Goal: Task Accomplishment & Management: Complete application form

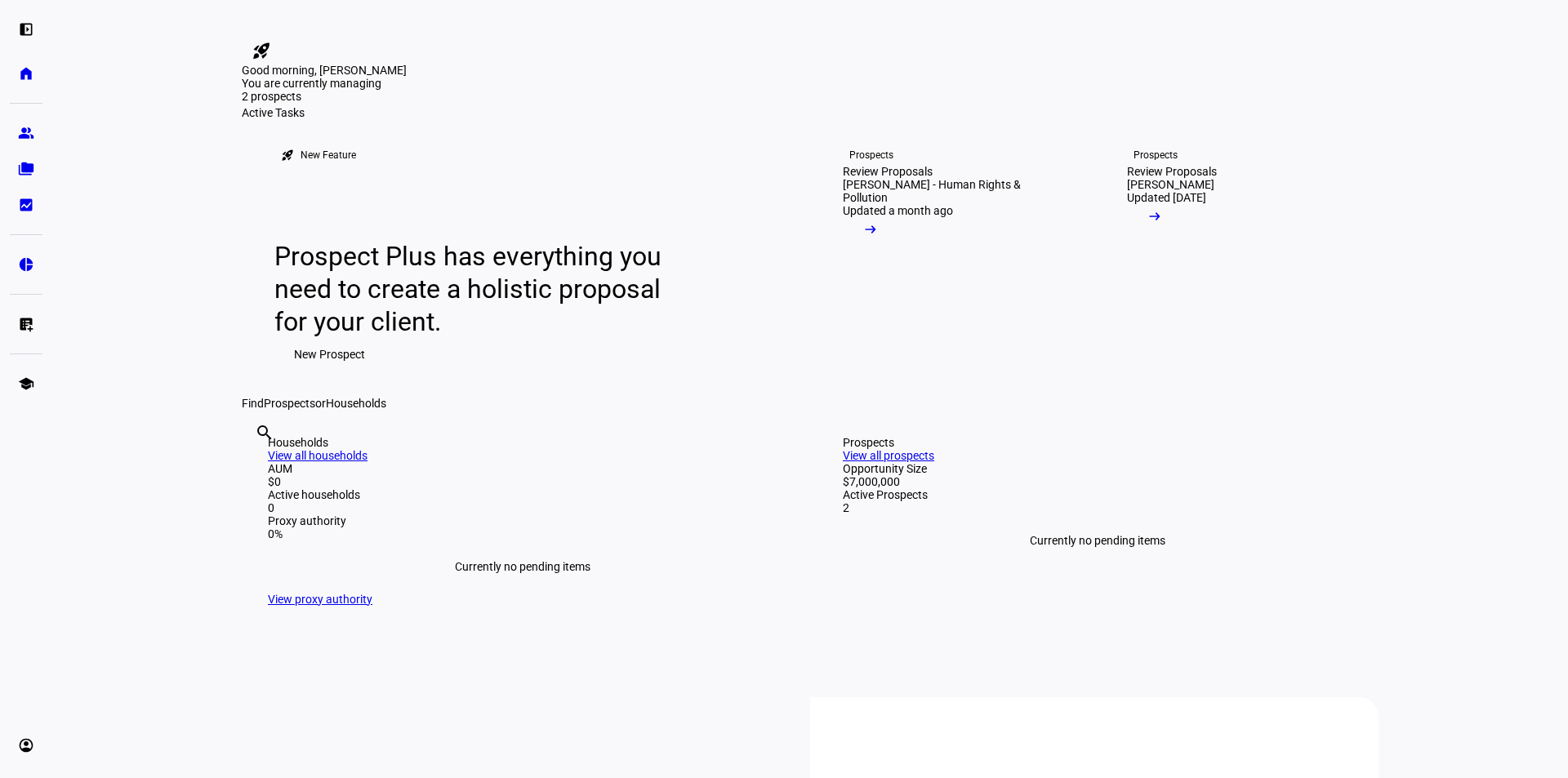
click at [314, 371] on span "New Prospect" at bounding box center [329, 354] width 71 height 33
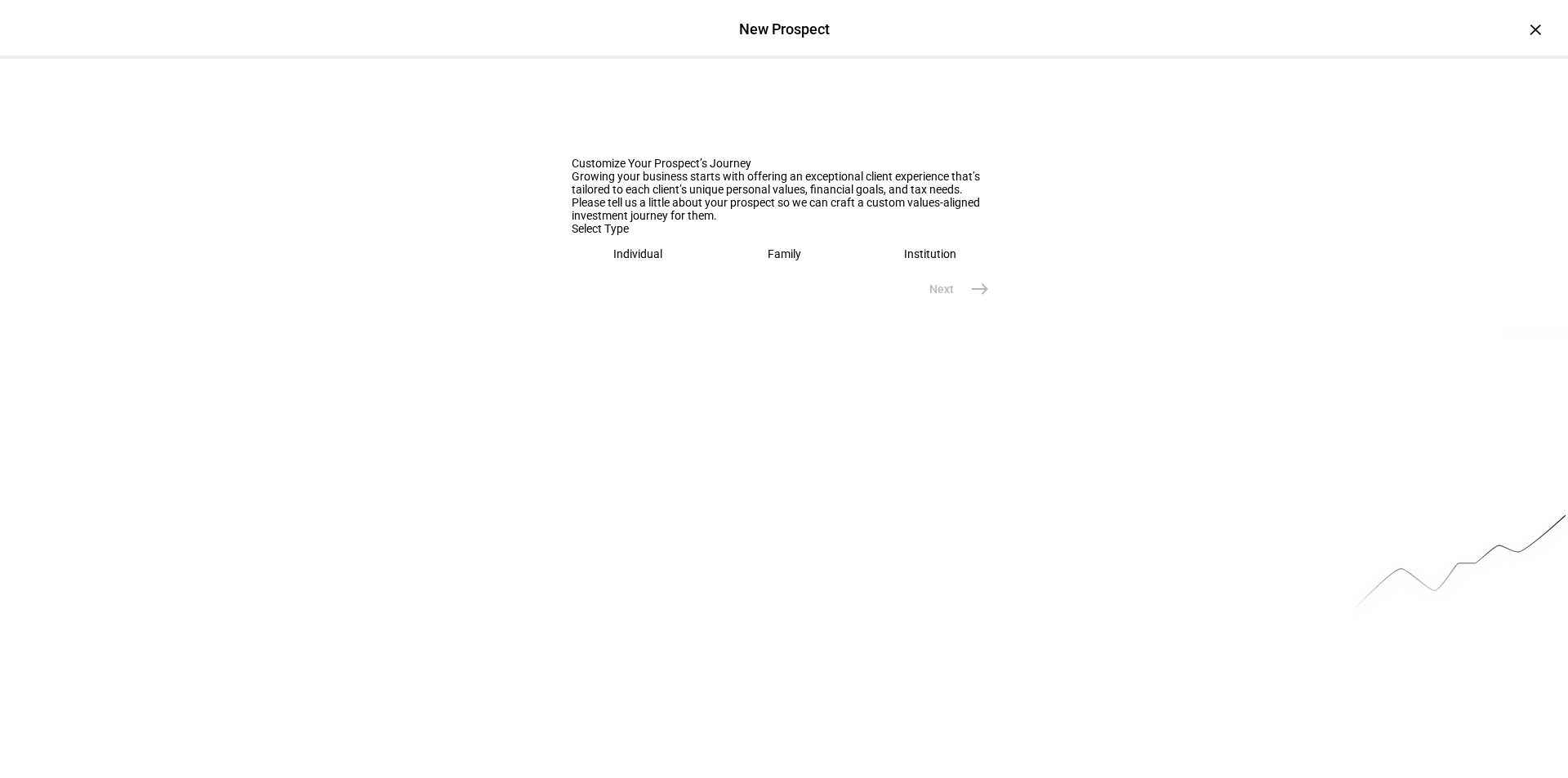
click at [659, 272] on eth-mega-radio-button "Individual" at bounding box center [639, 253] width 133 height 38
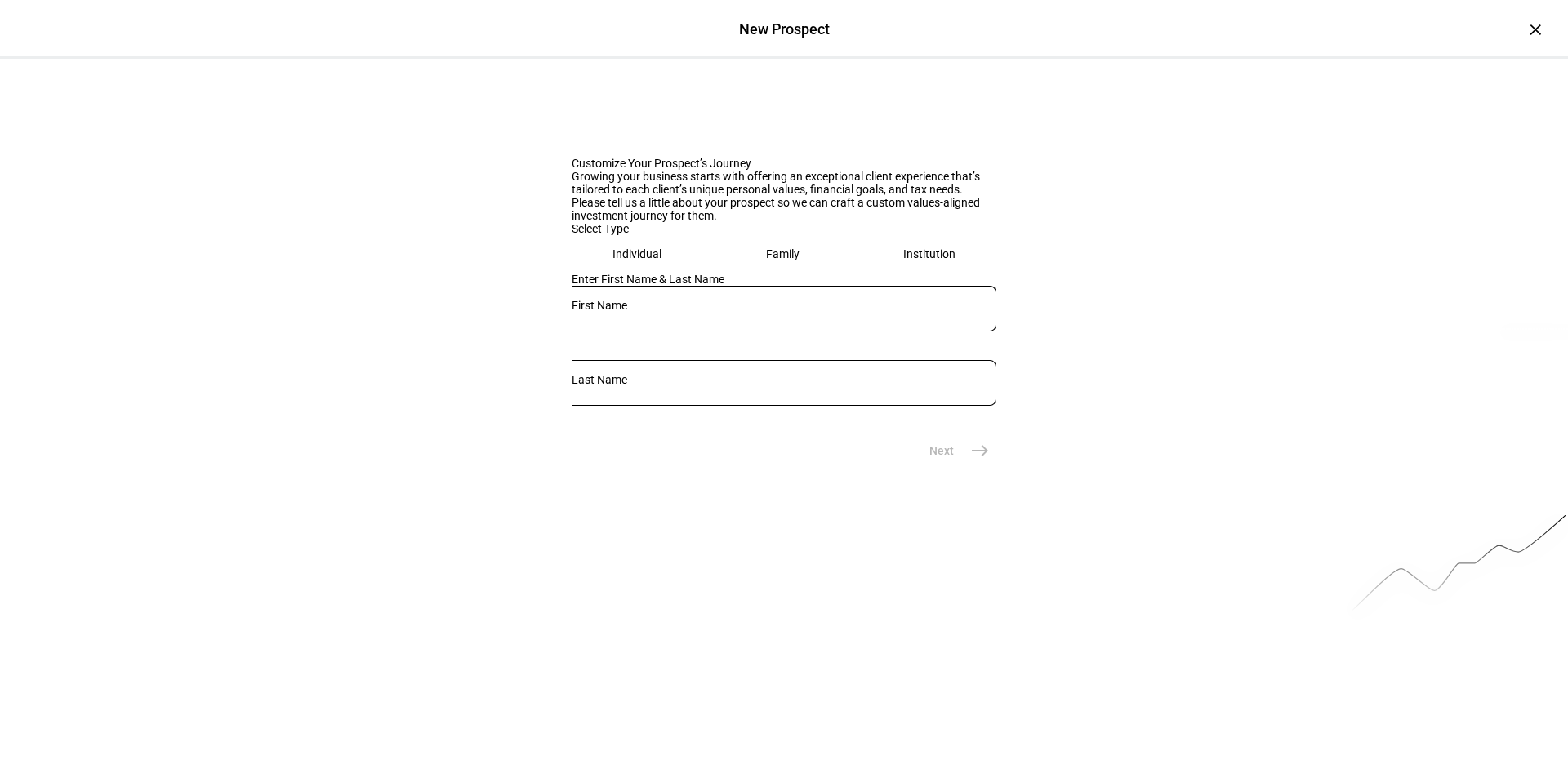
click at [640, 312] on input "text" at bounding box center [784, 305] width 425 height 13
type input "Eva"
type input "[PERSON_NAME]"
click at [971, 460] on mat-icon "east" at bounding box center [980, 451] width 19 height 19
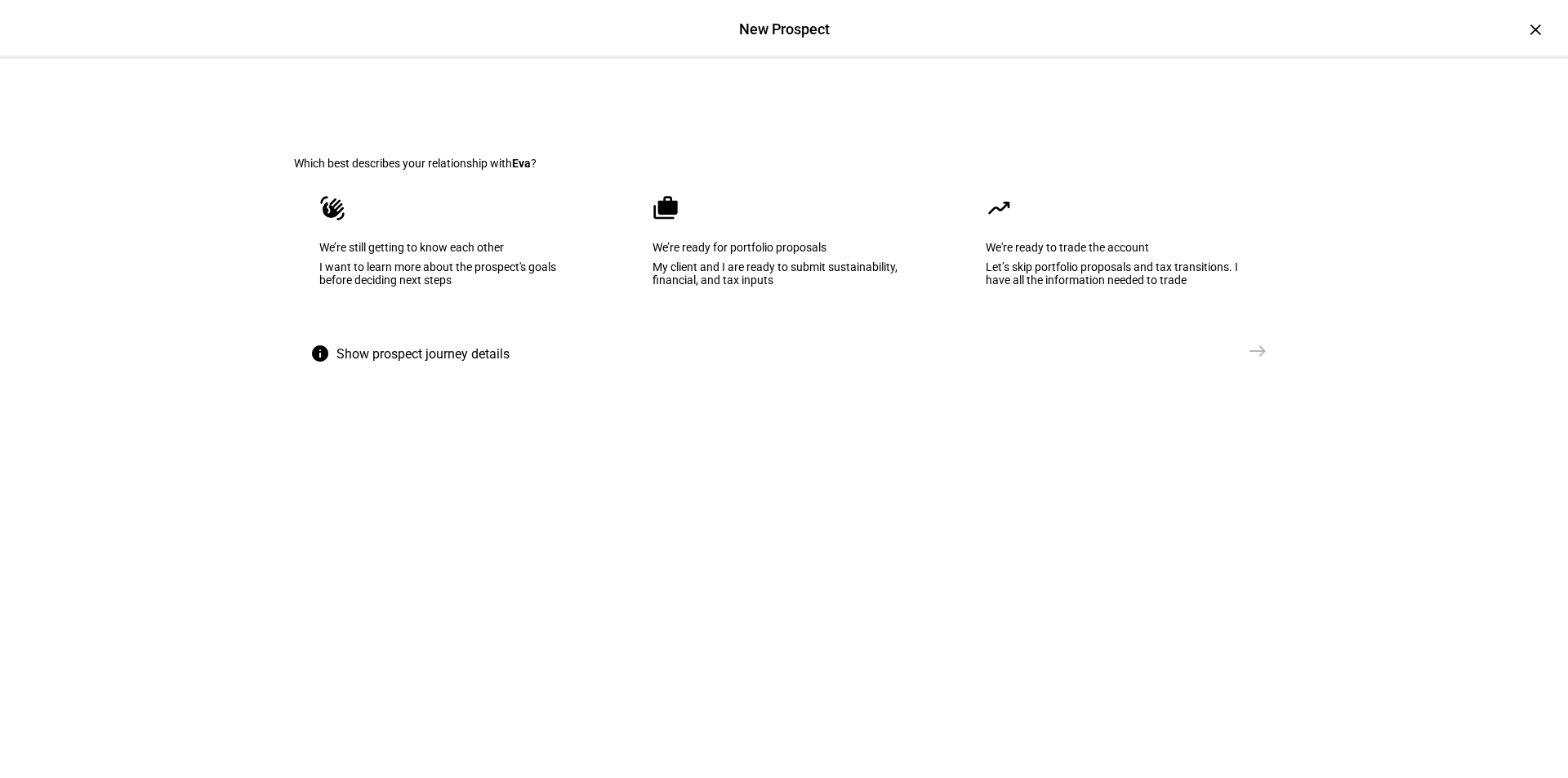
click at [486, 287] on div "I want to learn more about the prospect's goals before deciding next steps" at bounding box center [451, 273] width 263 height 26
click at [1248, 361] on mat-icon "east" at bounding box center [1258, 351] width 19 height 19
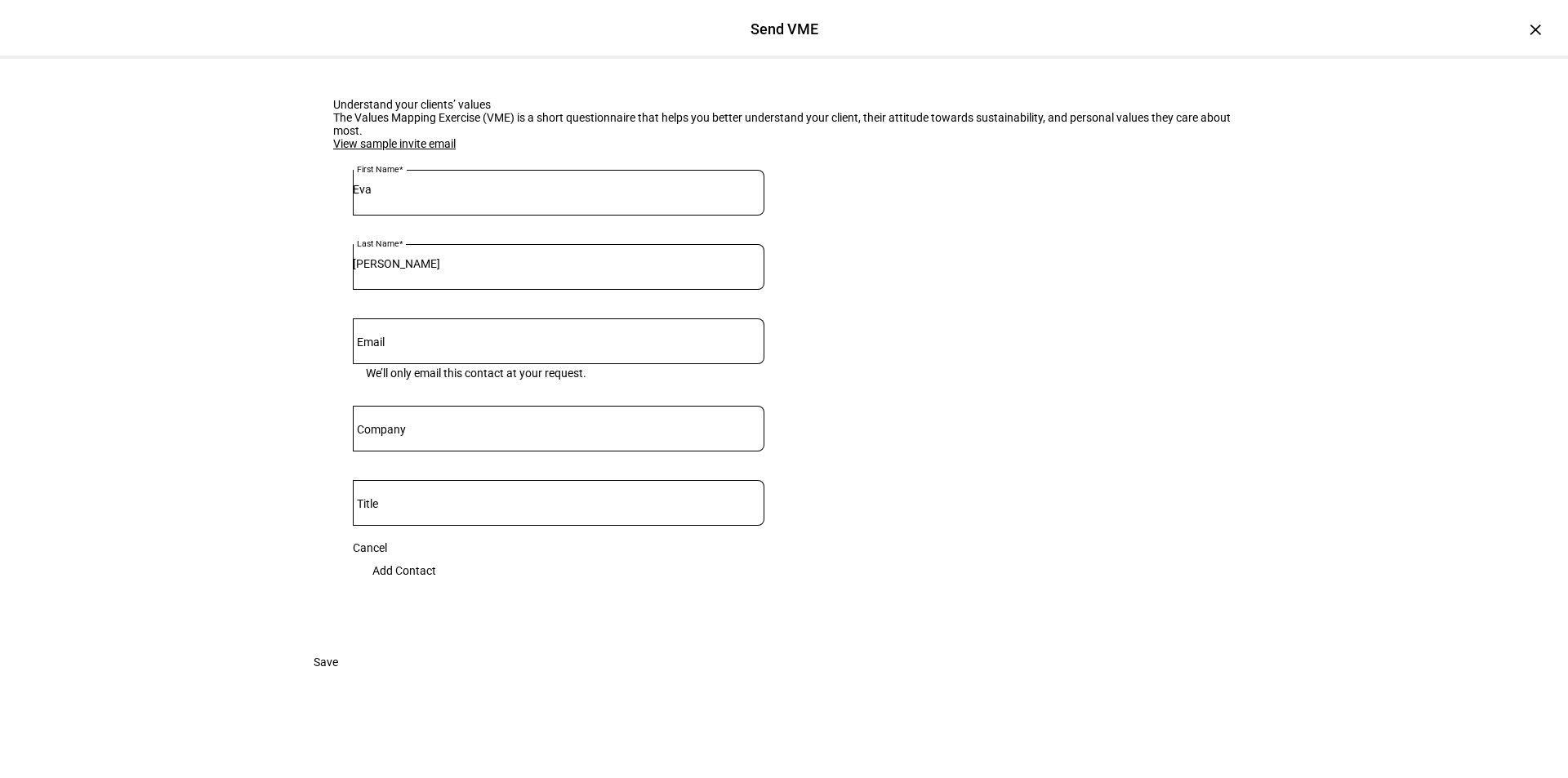
scroll to position [82, 0]
click at [506, 345] on input "Email" at bounding box center [558, 338] width 411 height 13
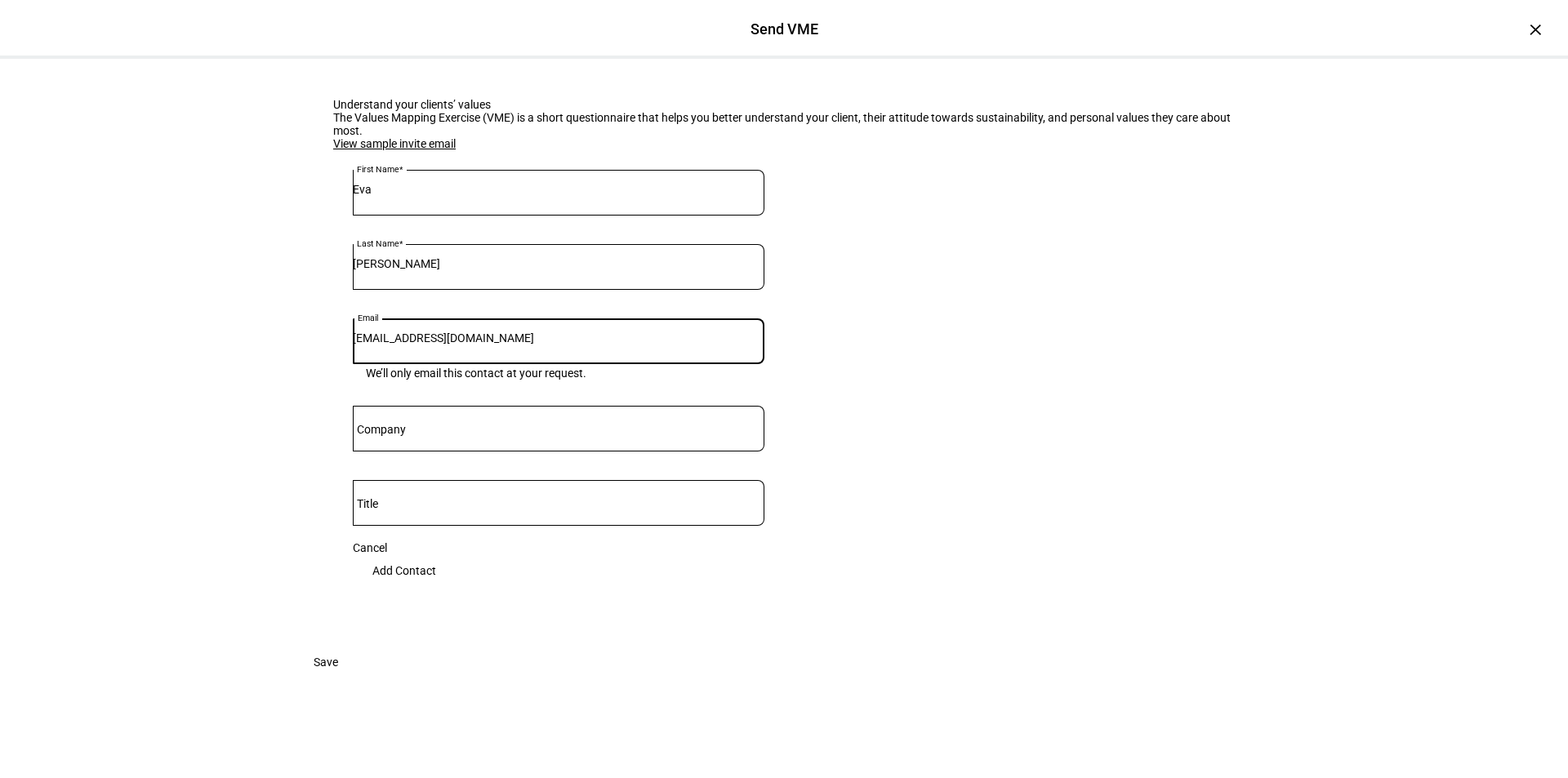
type input "[EMAIL_ADDRESS][DOMAIN_NAME]"
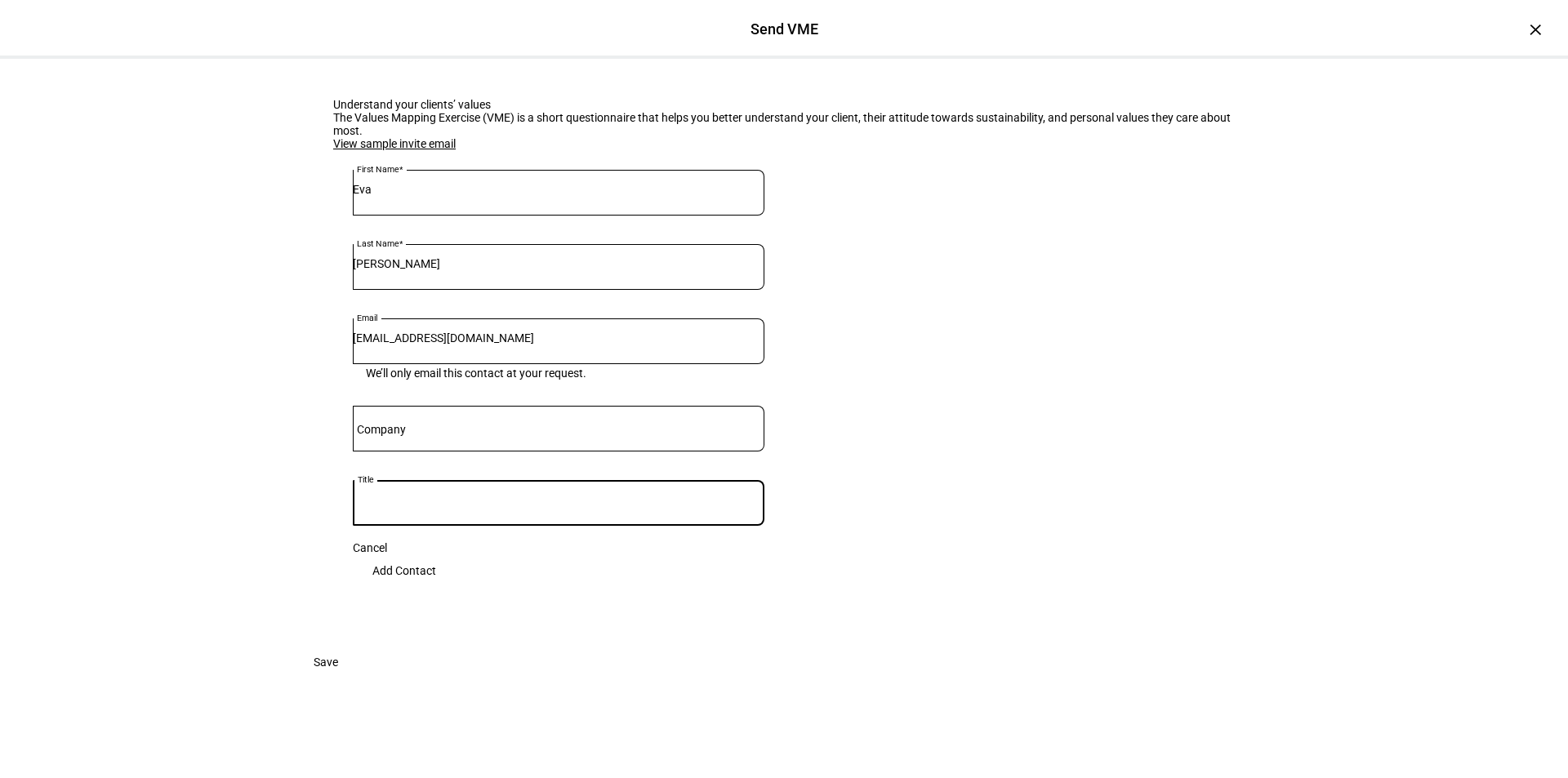
click at [520, 432] on input "Company" at bounding box center [558, 426] width 411 height 13
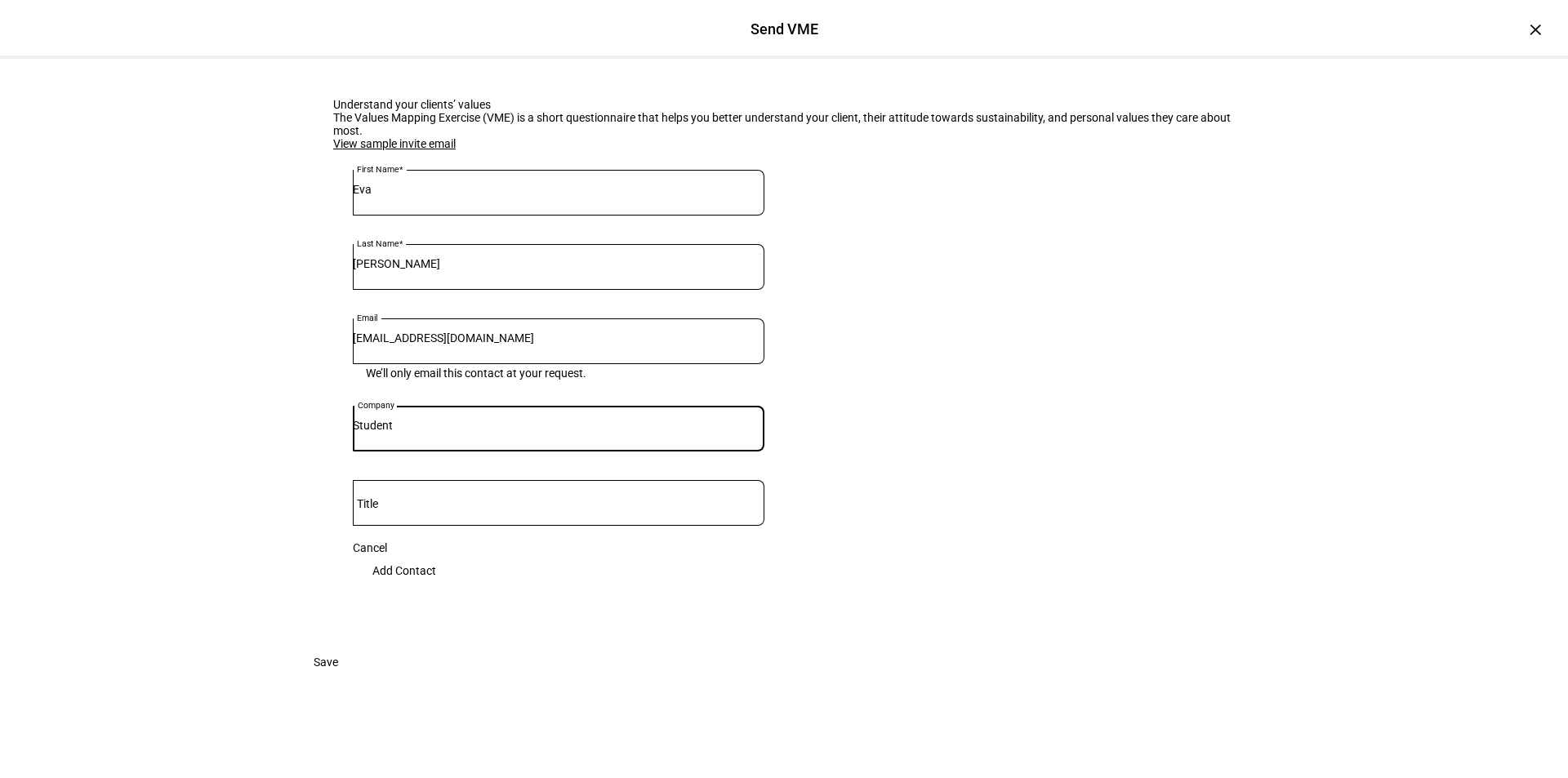
type input "Student"
click at [436, 587] on span "Add Contact" at bounding box center [405, 571] width 64 height 33
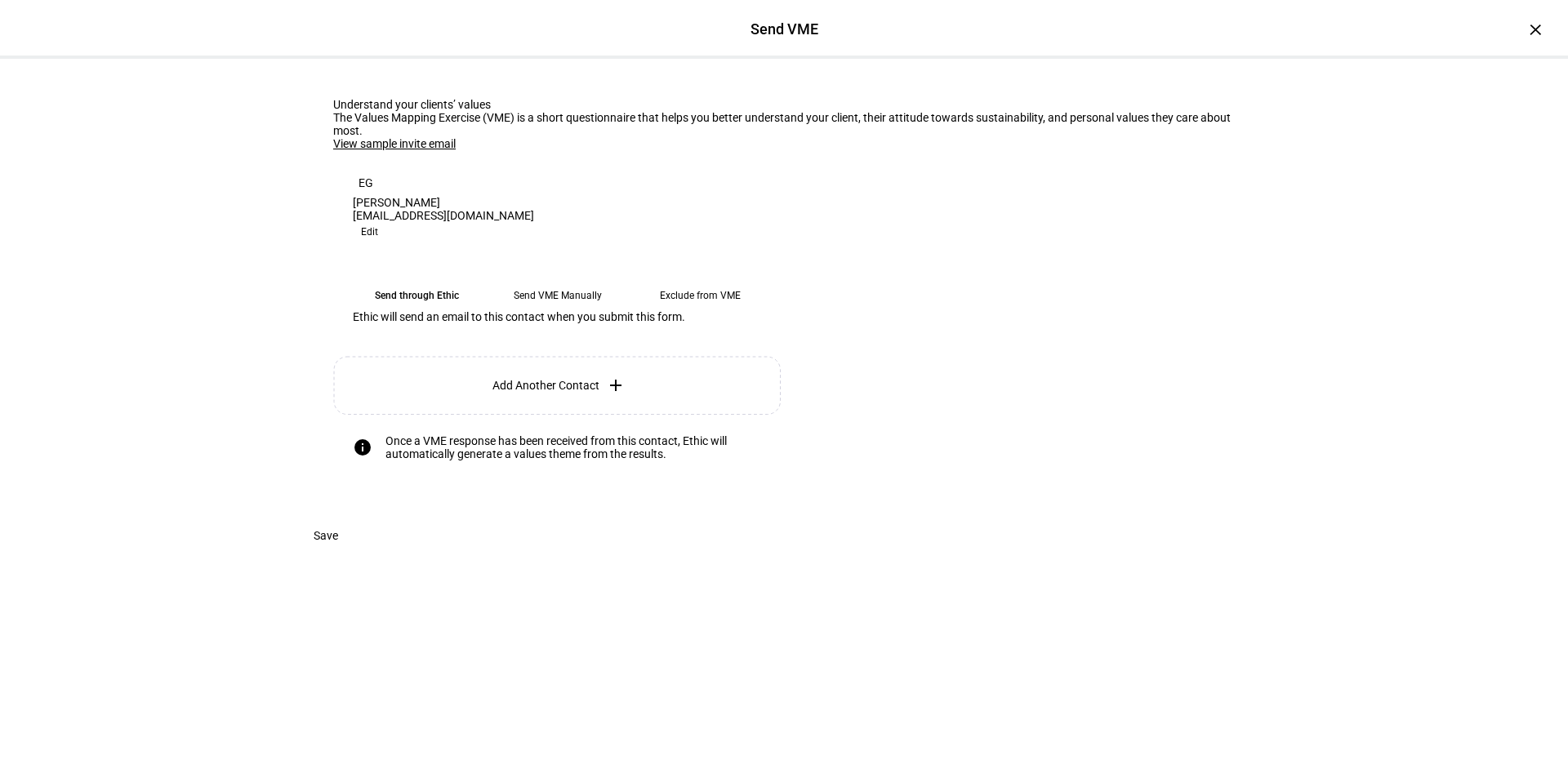
click at [559, 310] on eth-mega-radio-button "Send VME Manually" at bounding box center [558, 296] width 129 height 30
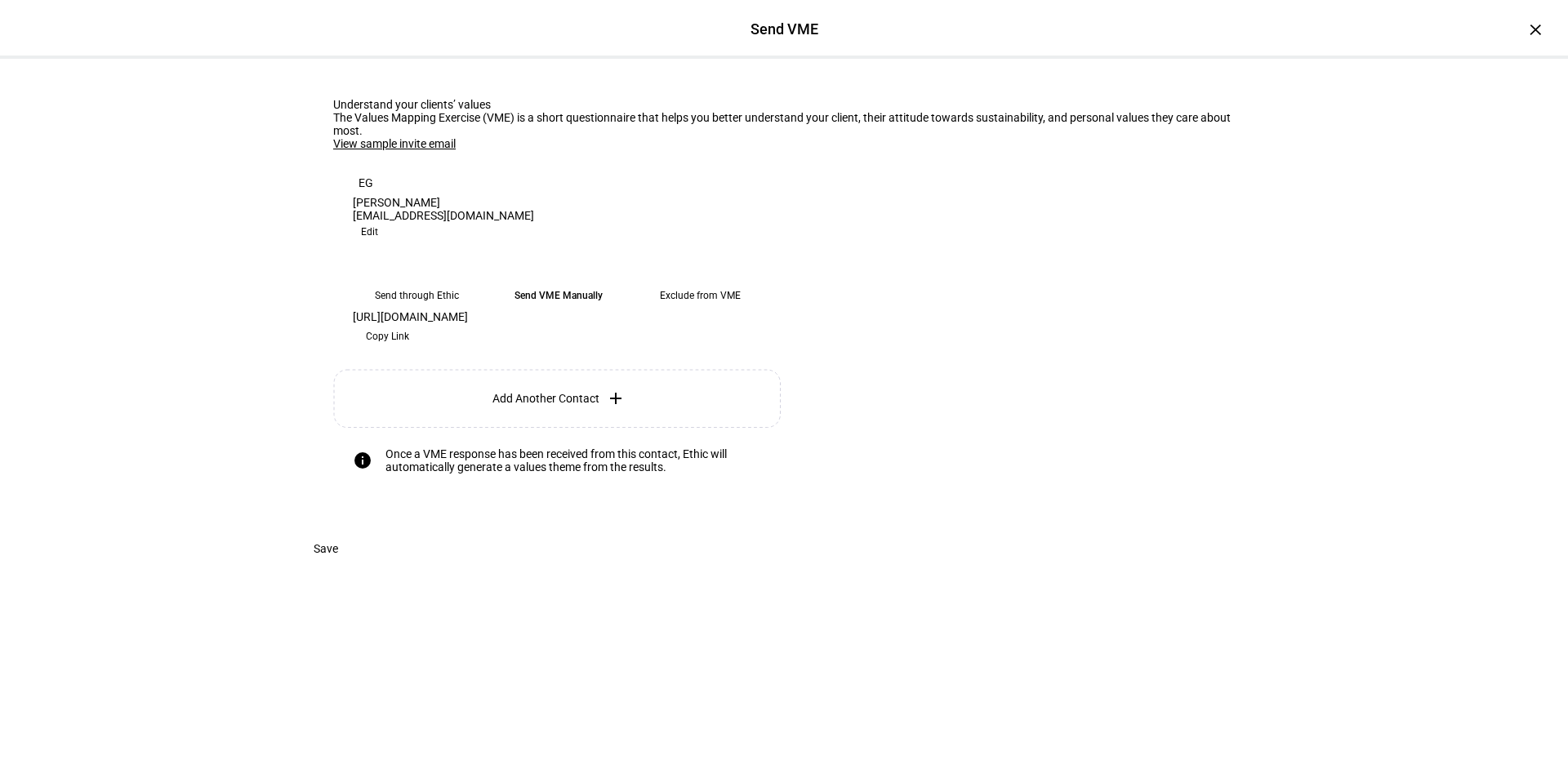
click at [409, 350] on span "Copy Link" at bounding box center [387, 336] width 43 height 26
click at [338, 565] on span "Save" at bounding box center [326, 549] width 24 height 33
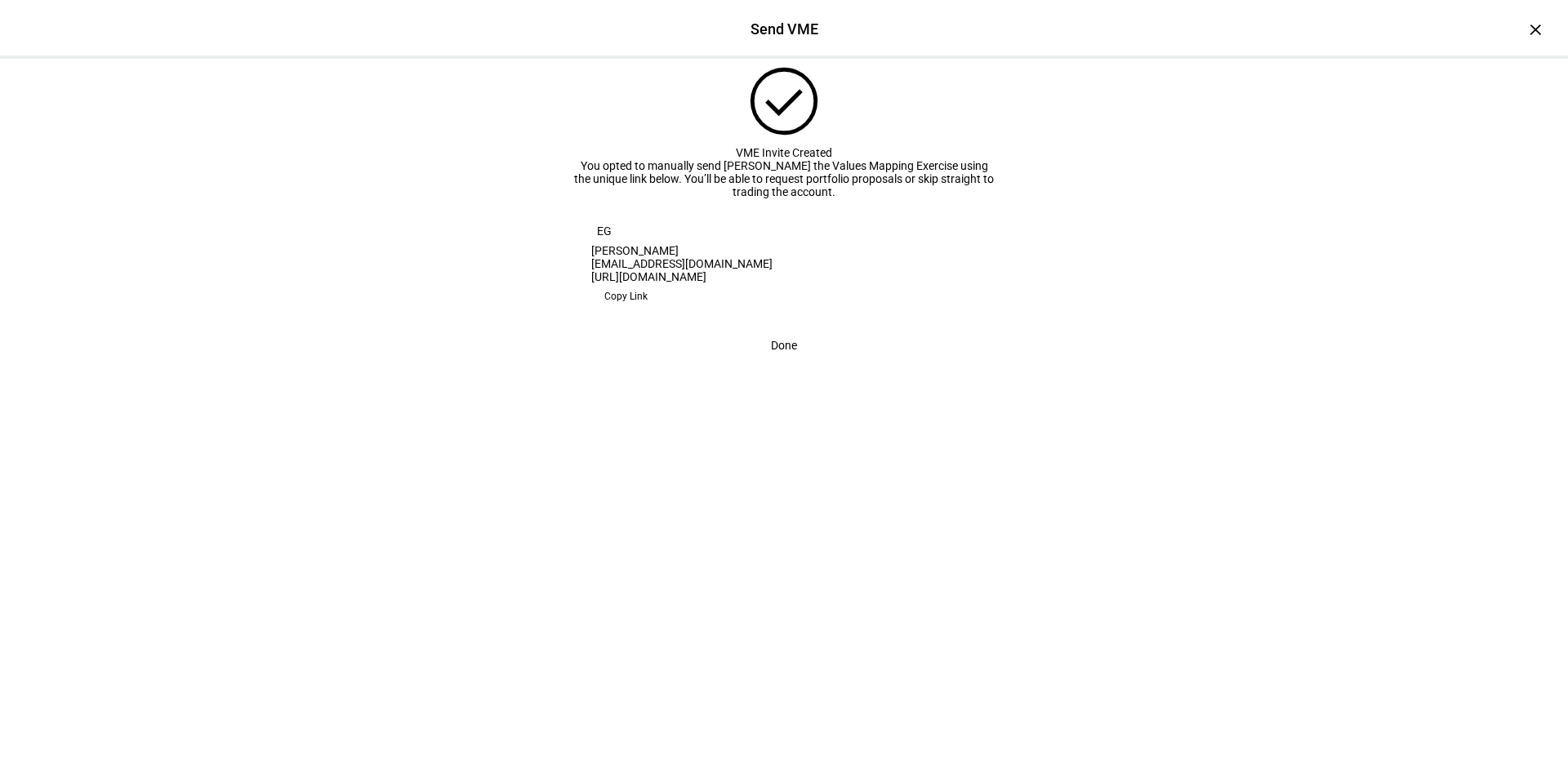
click at [771, 362] on span "Done" at bounding box center [784, 346] width 26 height 33
